Goal: Task Accomplishment & Management: Complete application form

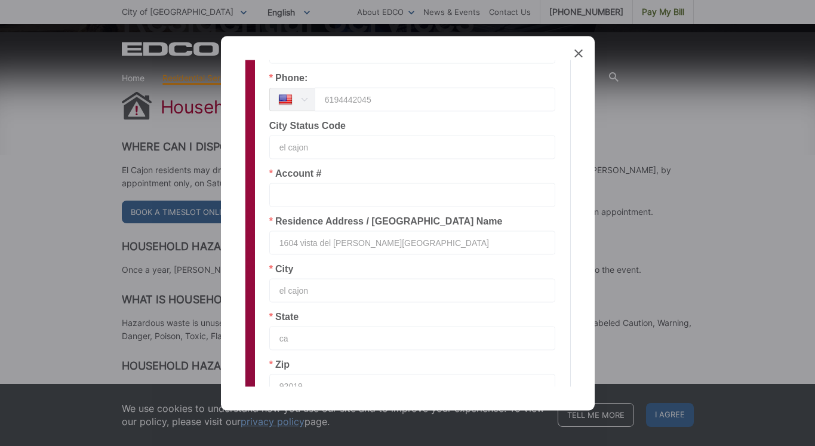
scroll to position [290, 0]
type textarea "1.2 gallons Water seal,engine oil 3 quarts,diesel fuel cleaner 1 quart,paint 3 …"
click at [282, 191] on input "text" at bounding box center [412, 194] width 287 height 24
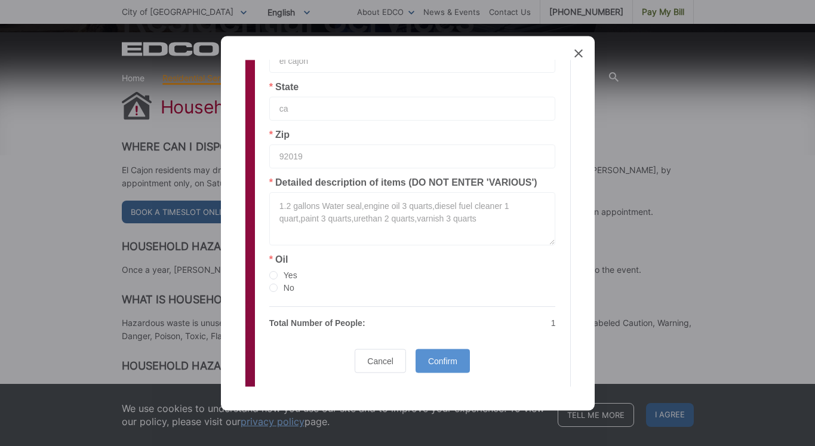
scroll to position [524, 0]
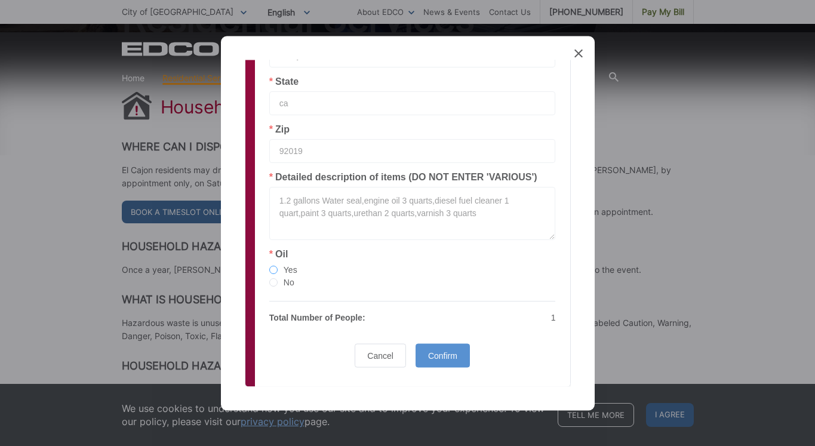
type input "19-EF 362139"
click at [275, 270] on span at bounding box center [273, 270] width 8 height 8
click at [275, 270] on input "Yes" at bounding box center [273, 271] width 8 height 10
radio input "true"
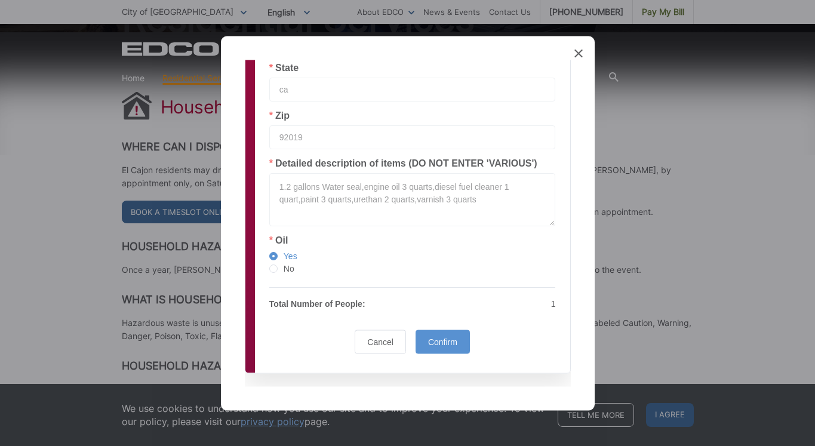
scroll to position [553, 0]
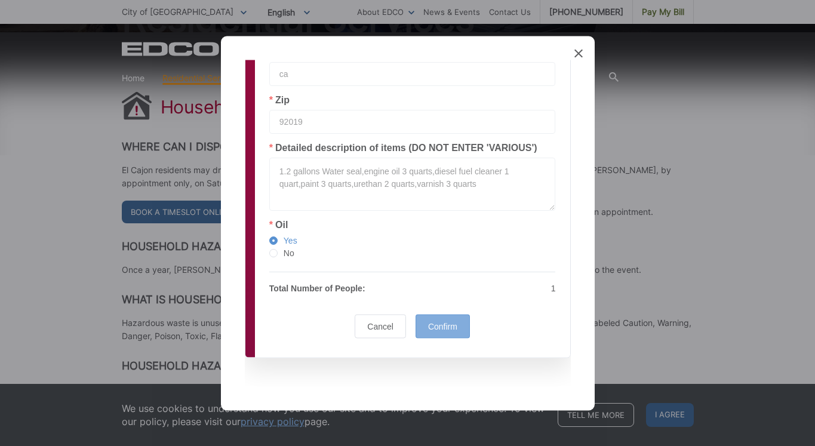
click at [444, 329] on span "Confirm" at bounding box center [442, 326] width 29 height 10
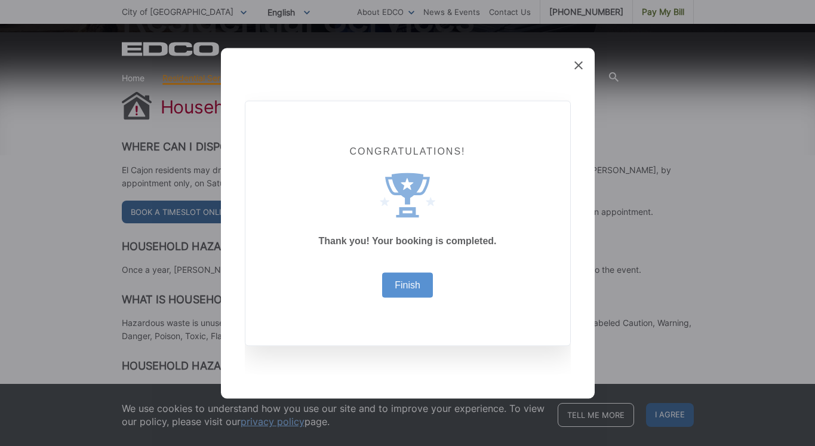
scroll to position [0, 0]
click at [412, 284] on link "Finish" at bounding box center [408, 285] width 26 height 10
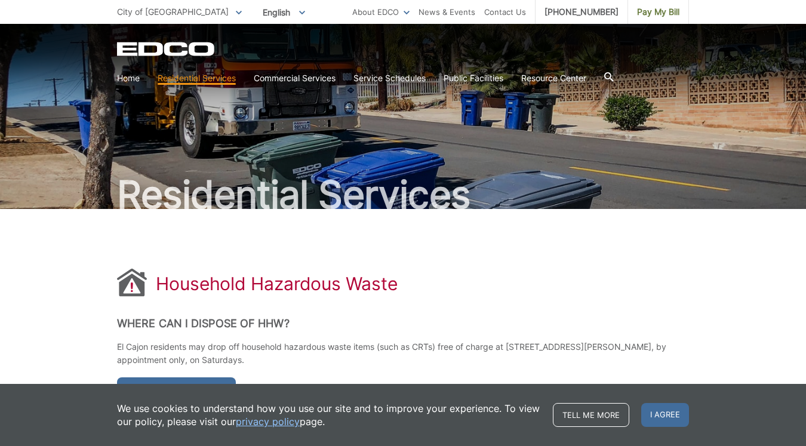
scroll to position [177, 0]
